Goal: Transaction & Acquisition: Purchase product/service

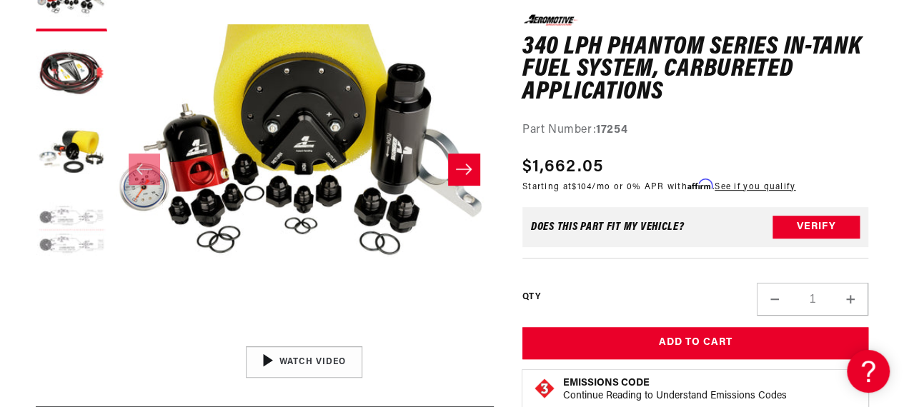
scroll to position [267, 0]
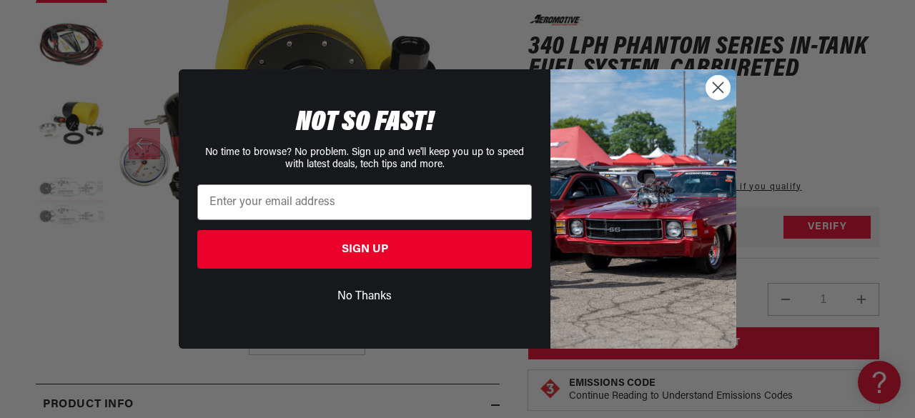
click at [721, 86] on circle "Close dialog" at bounding box center [718, 88] width 24 height 24
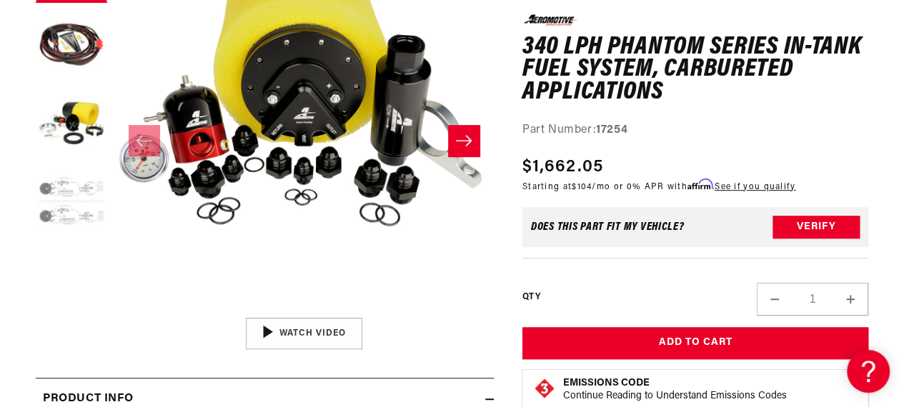
click at [459, 136] on icon "Slide right" at bounding box center [463, 141] width 17 height 14
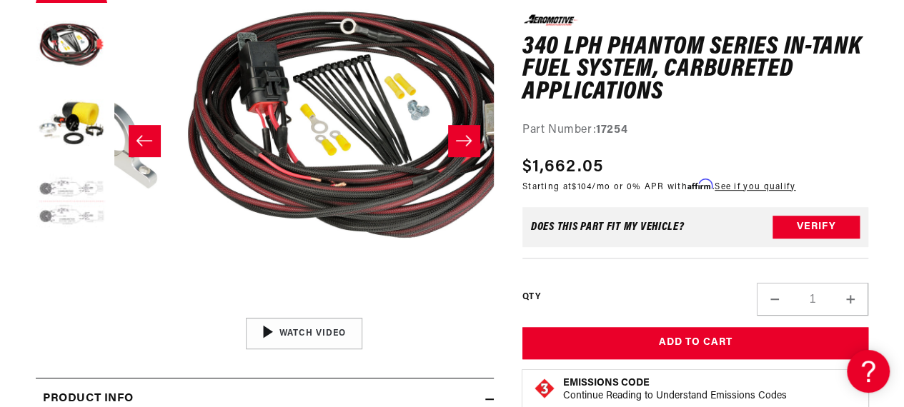
scroll to position [0, 379]
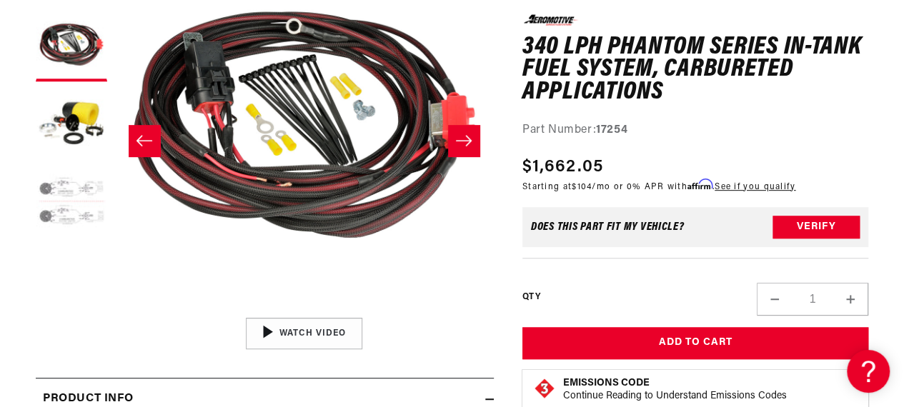
click at [459, 136] on icon "Slide right" at bounding box center [463, 141] width 17 height 14
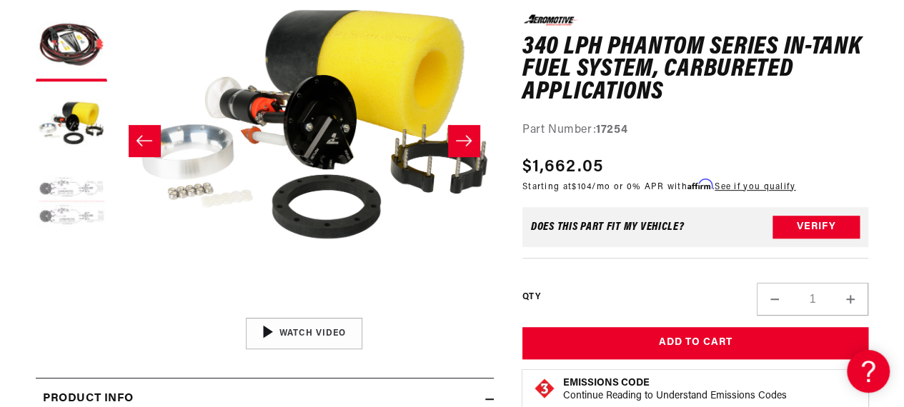
scroll to position [0, 758]
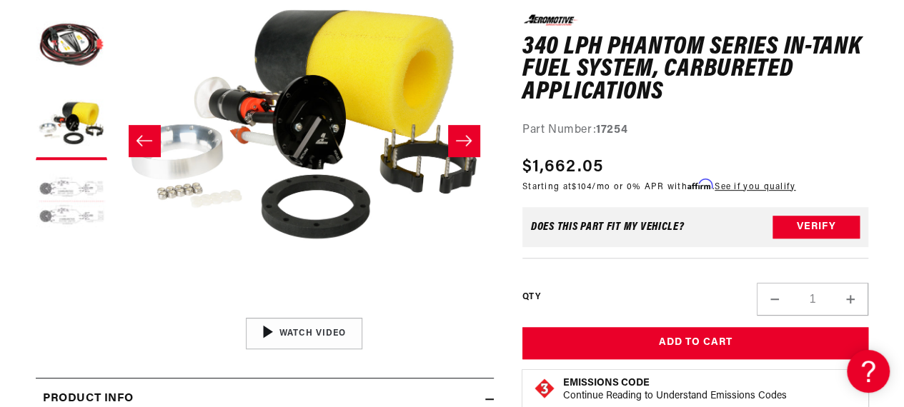
click at [458, 134] on icon "Slide right" at bounding box center [463, 141] width 17 height 14
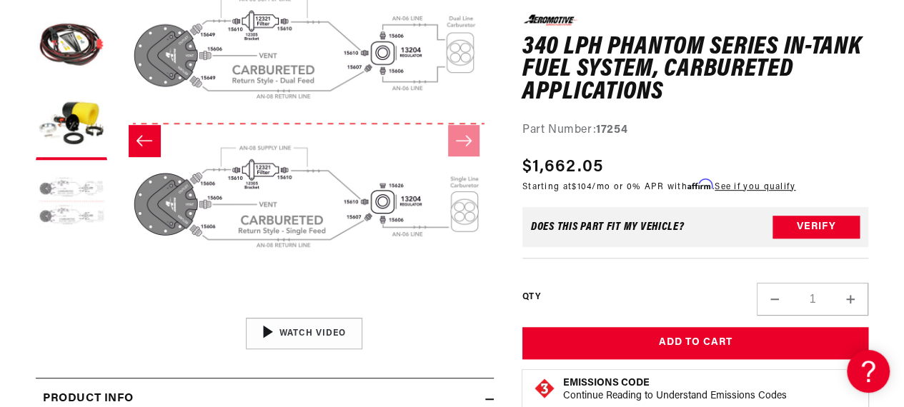
scroll to position [0, 1138]
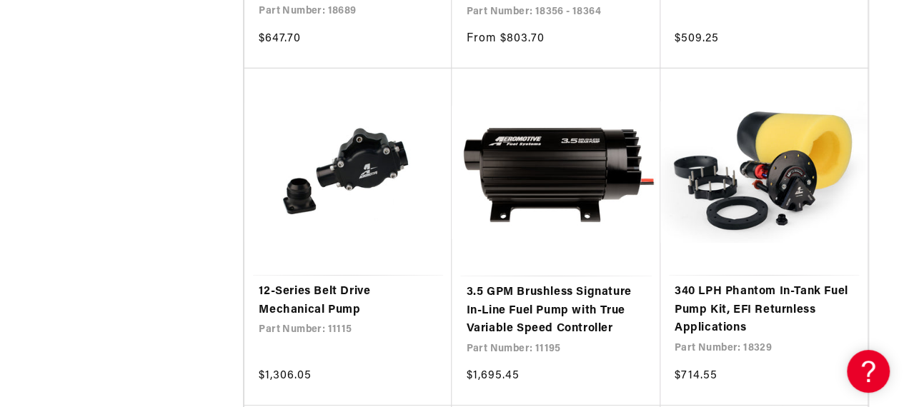
scroll to position [2277, 0]
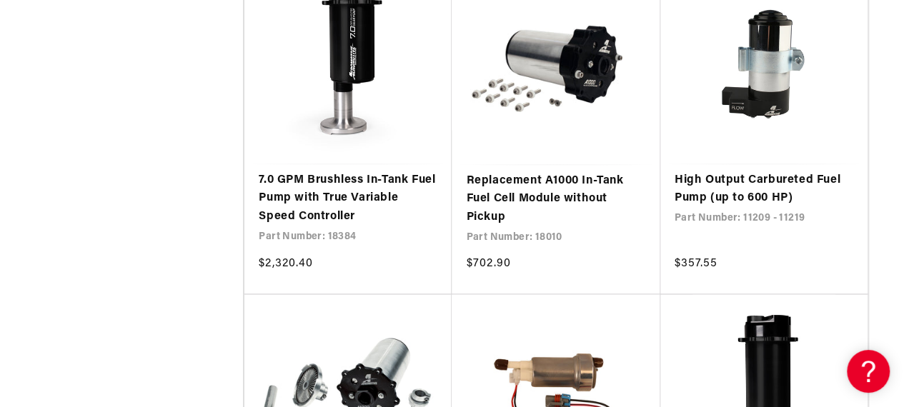
scroll to position [3783, 0]
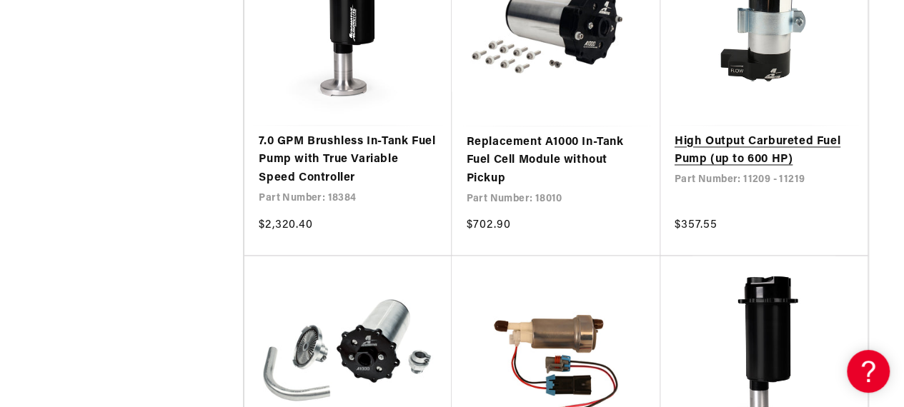
click at [793, 138] on link "High Output Carbureted Fuel Pump (up to 600 HP)" at bounding box center [764, 151] width 179 height 36
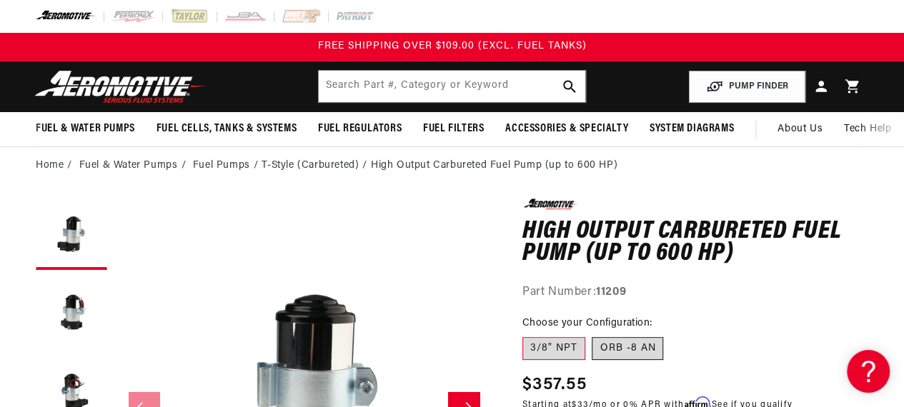
click at [642, 352] on label "ORB -8 AN" at bounding box center [627, 348] width 71 height 23
click at [593, 335] on input "ORB -8 AN" at bounding box center [593, 335] width 1 height 1
radio input "true"
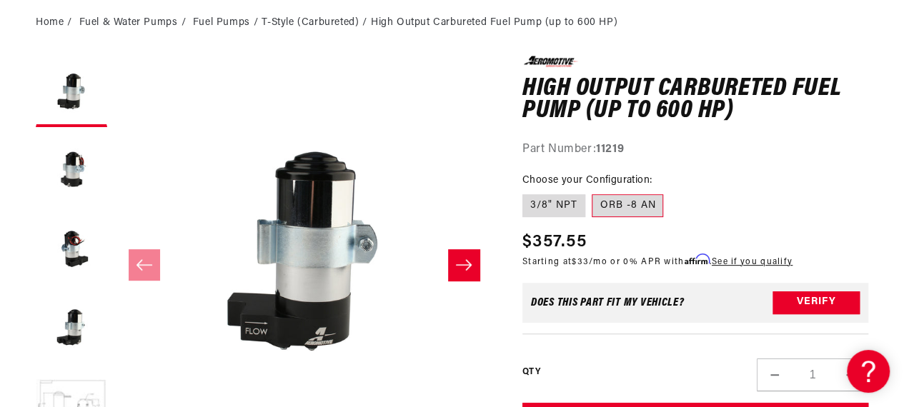
scroll to position [172, 0]
